Goal: Task Accomplishment & Management: Use online tool/utility

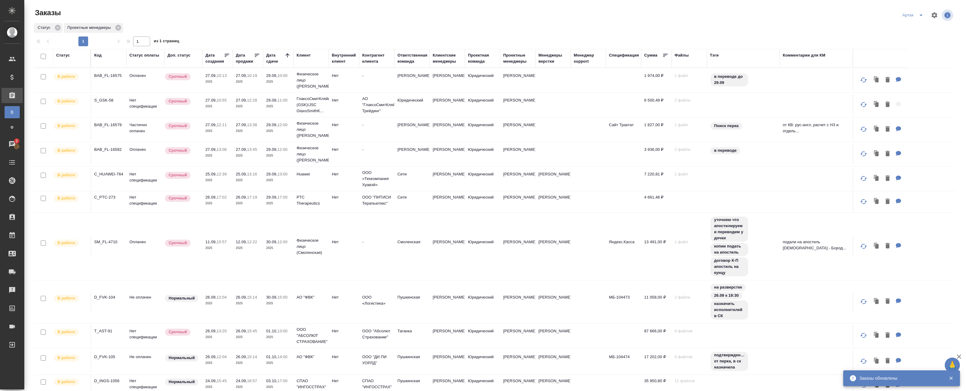
click at [289, 55] on icon at bounding box center [288, 55] width 6 height 6
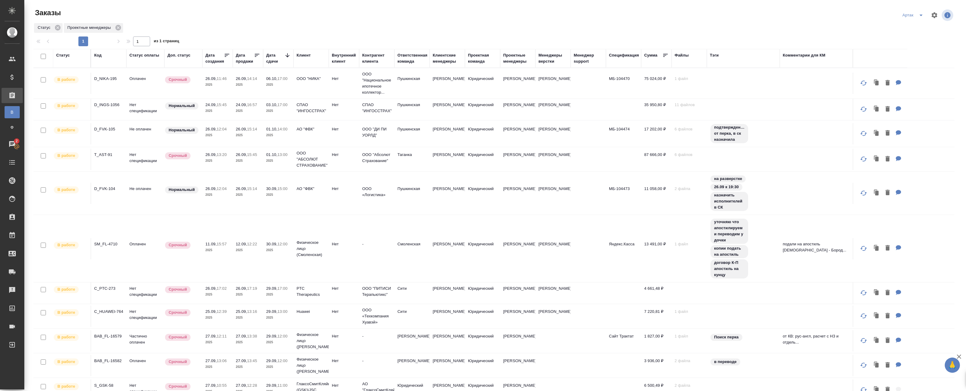
click at [289, 55] on icon at bounding box center [288, 55] width 6 height 6
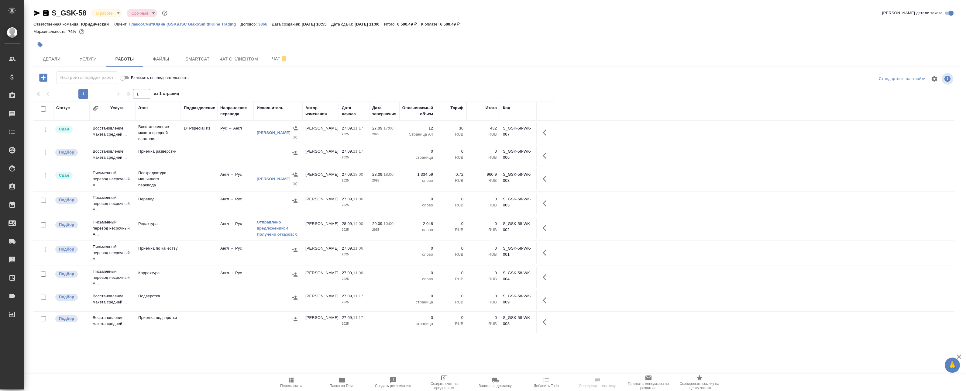
click at [268, 224] on link "Отправлено предложений: 4" at bounding box center [278, 225] width 43 height 12
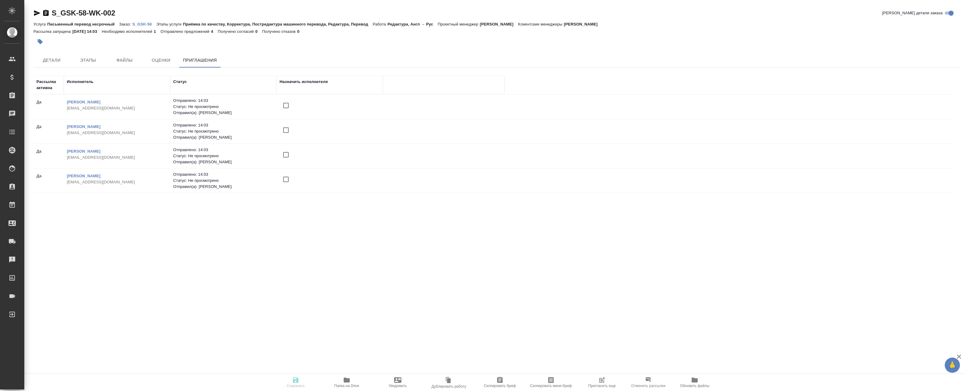
click at [601, 381] on icon "button" at bounding box center [603, 379] width 5 height 5
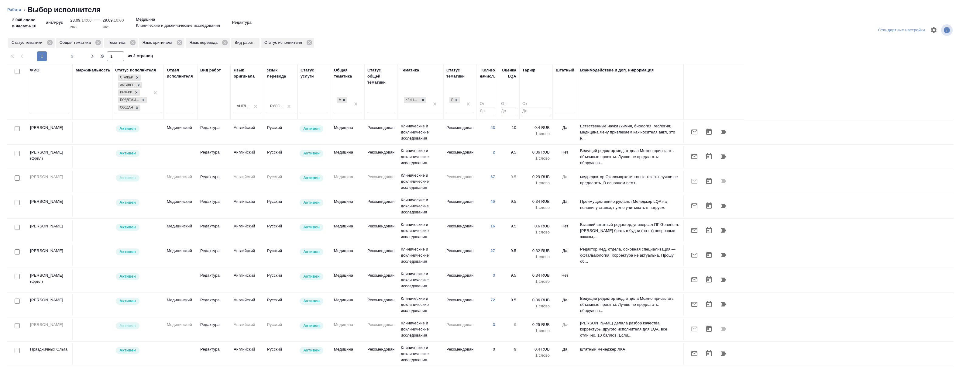
click at [16, 205] on div at bounding box center [17, 202] width 14 height 9
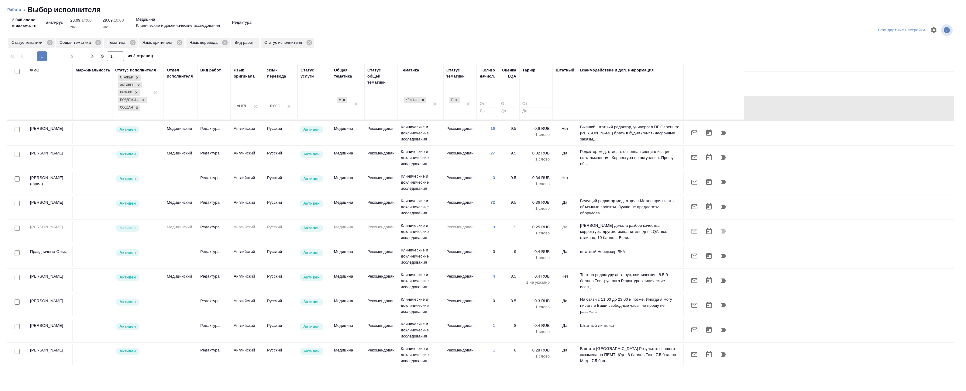
scroll to position [122, 0]
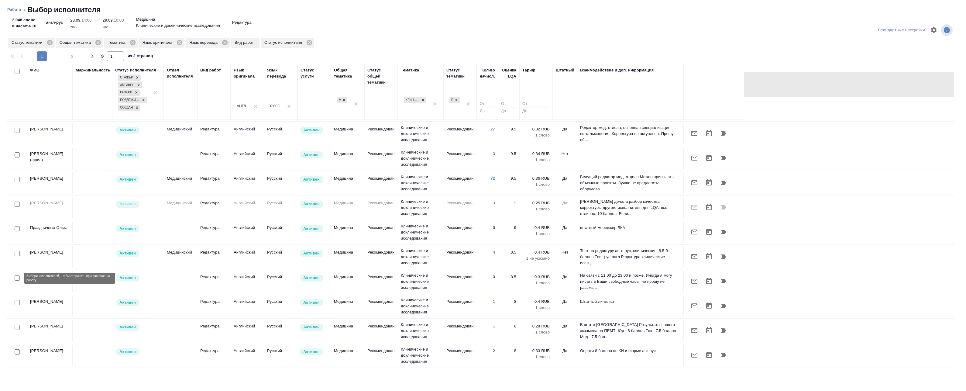
click at [17, 279] on input "checkbox" at bounding box center [17, 277] width 5 height 5
checkbox input "true"
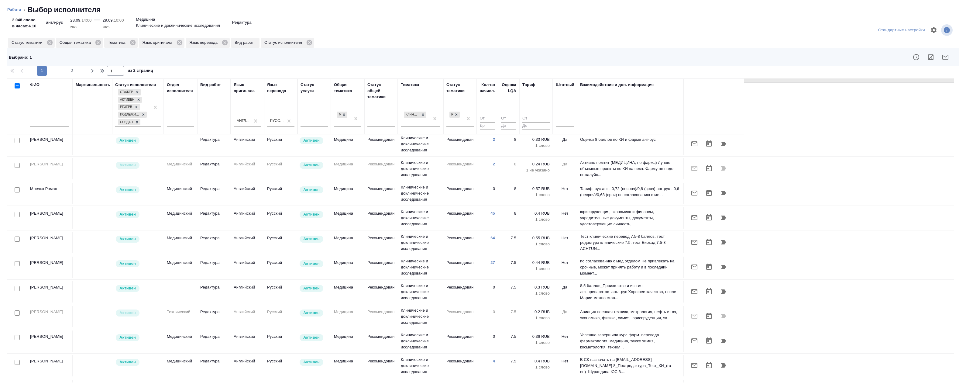
scroll to position [365, 0]
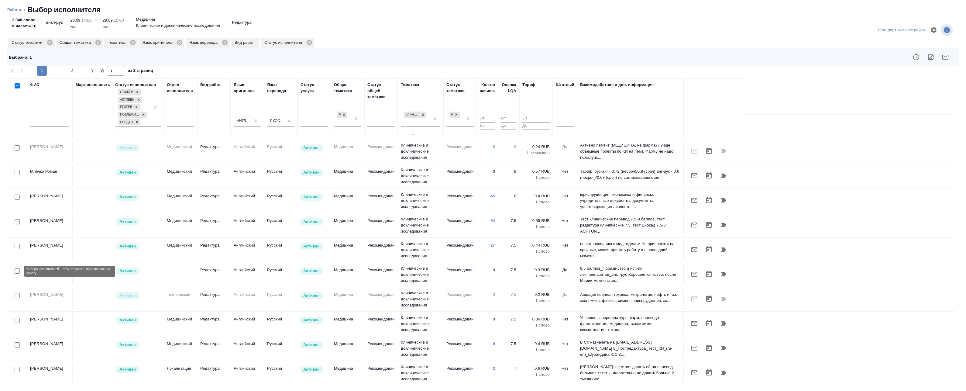
click at [19, 271] on input "checkbox" at bounding box center [17, 270] width 5 height 5
checkbox input "true"
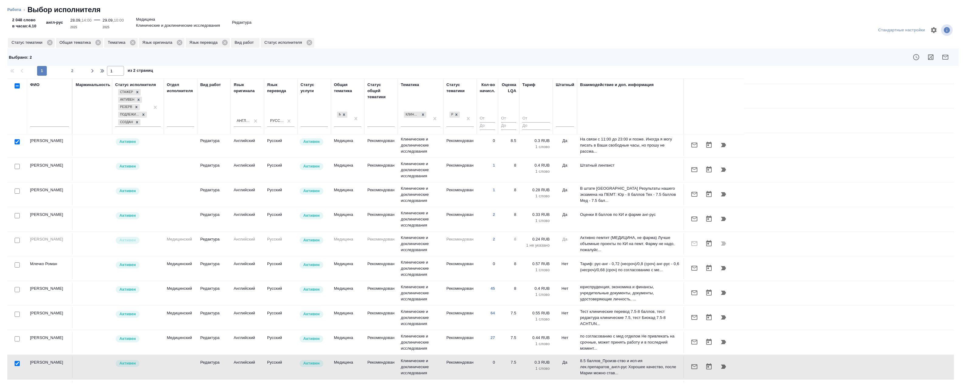
scroll to position [216, 0]
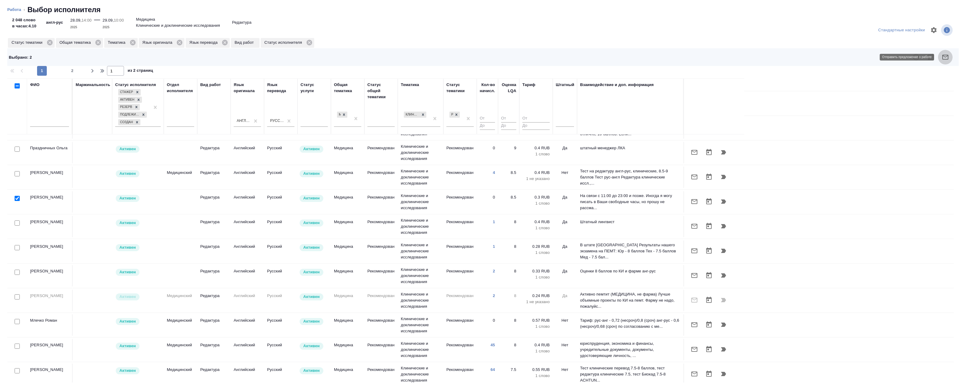
click at [946, 56] on icon "button" at bounding box center [945, 56] width 7 height 7
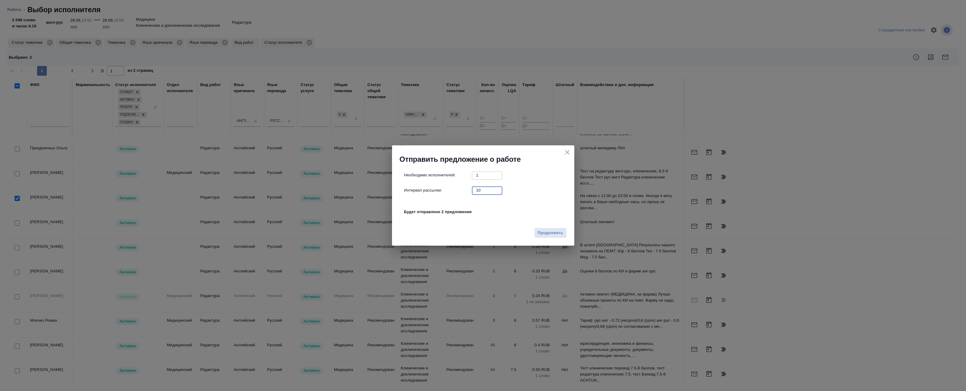
drag, startPoint x: 488, startPoint y: 190, endPoint x: 458, endPoint y: 187, distance: 29.4
click at [459, 187] on div "Интервал рассылки: 10 ​" at bounding box center [485, 190] width 163 height 8
type input "0"
click at [545, 235] on span "Продолжить" at bounding box center [551, 232] width 26 height 7
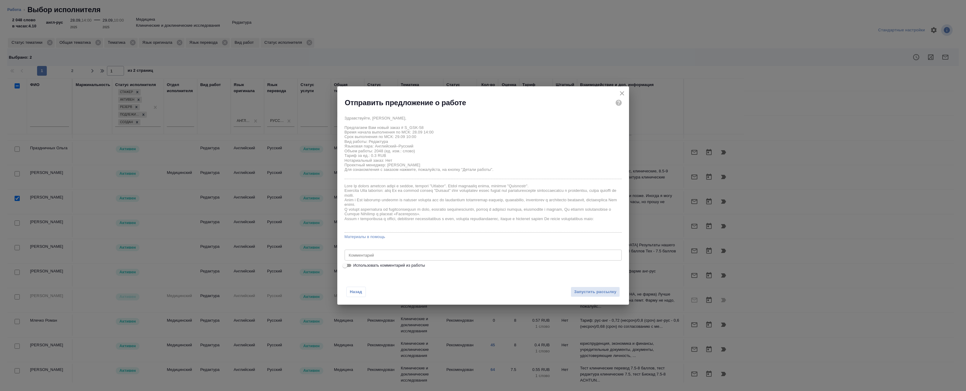
click at [372, 267] on span "Использовать комментарий из работы" at bounding box center [390, 265] width 72 height 6
click at [356, 267] on input "Использовать комментарий из работы" at bounding box center [345, 265] width 22 height 7
checkbox input "true"
type textarea "Оригинал для сверки: https://drive.awatera.com/s/qq4Yxae7MHMsCcX"
click at [592, 289] on span "Запустить рассылку" at bounding box center [595, 291] width 42 height 7
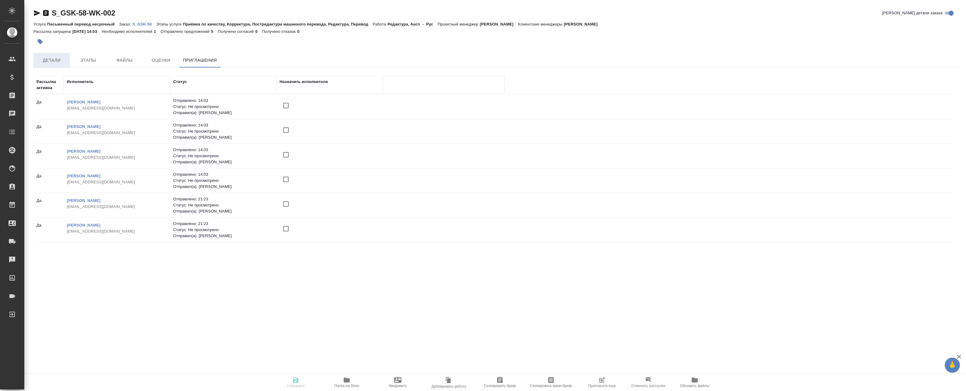
click at [67, 60] on button "Детали" at bounding box center [51, 60] width 36 height 15
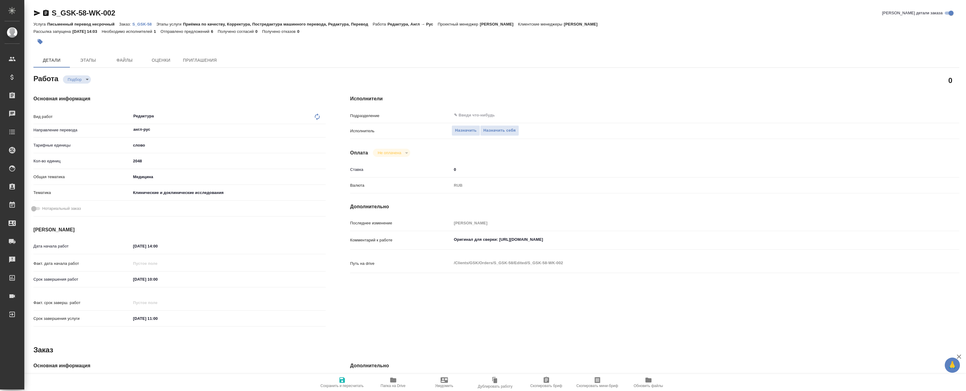
type textarea "x"
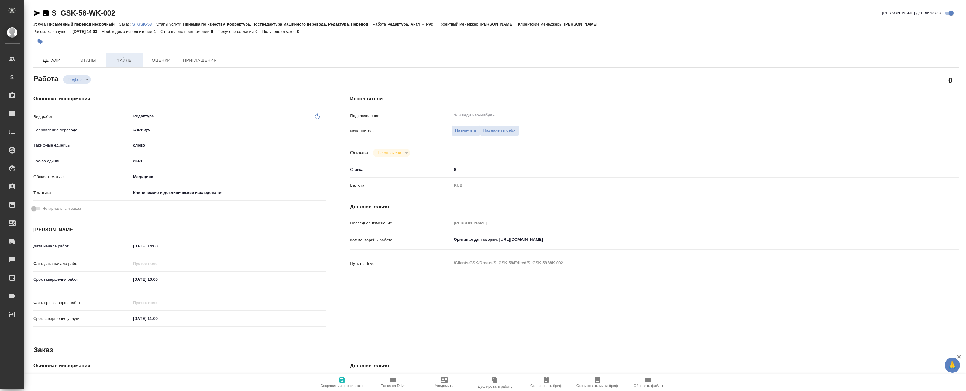
type textarea "x"
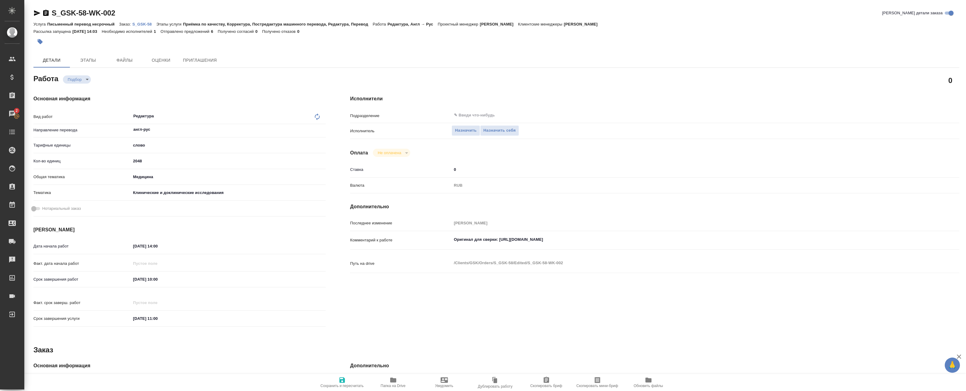
type textarea "x"
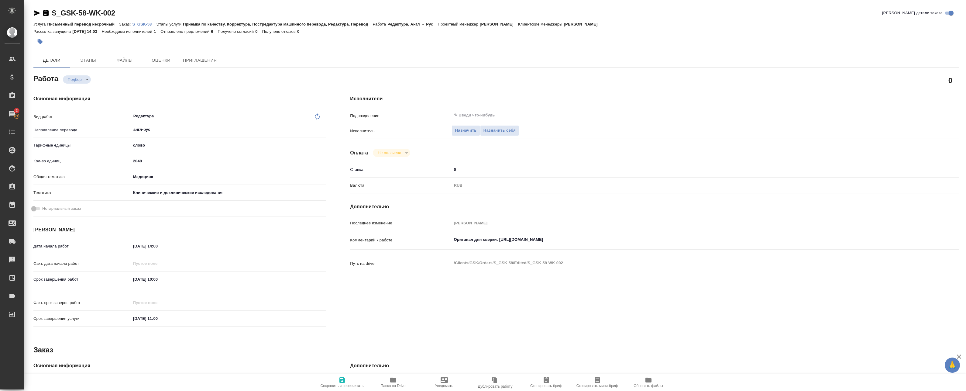
type textarea "x"
